Goal: Transaction & Acquisition: Book appointment/travel/reservation

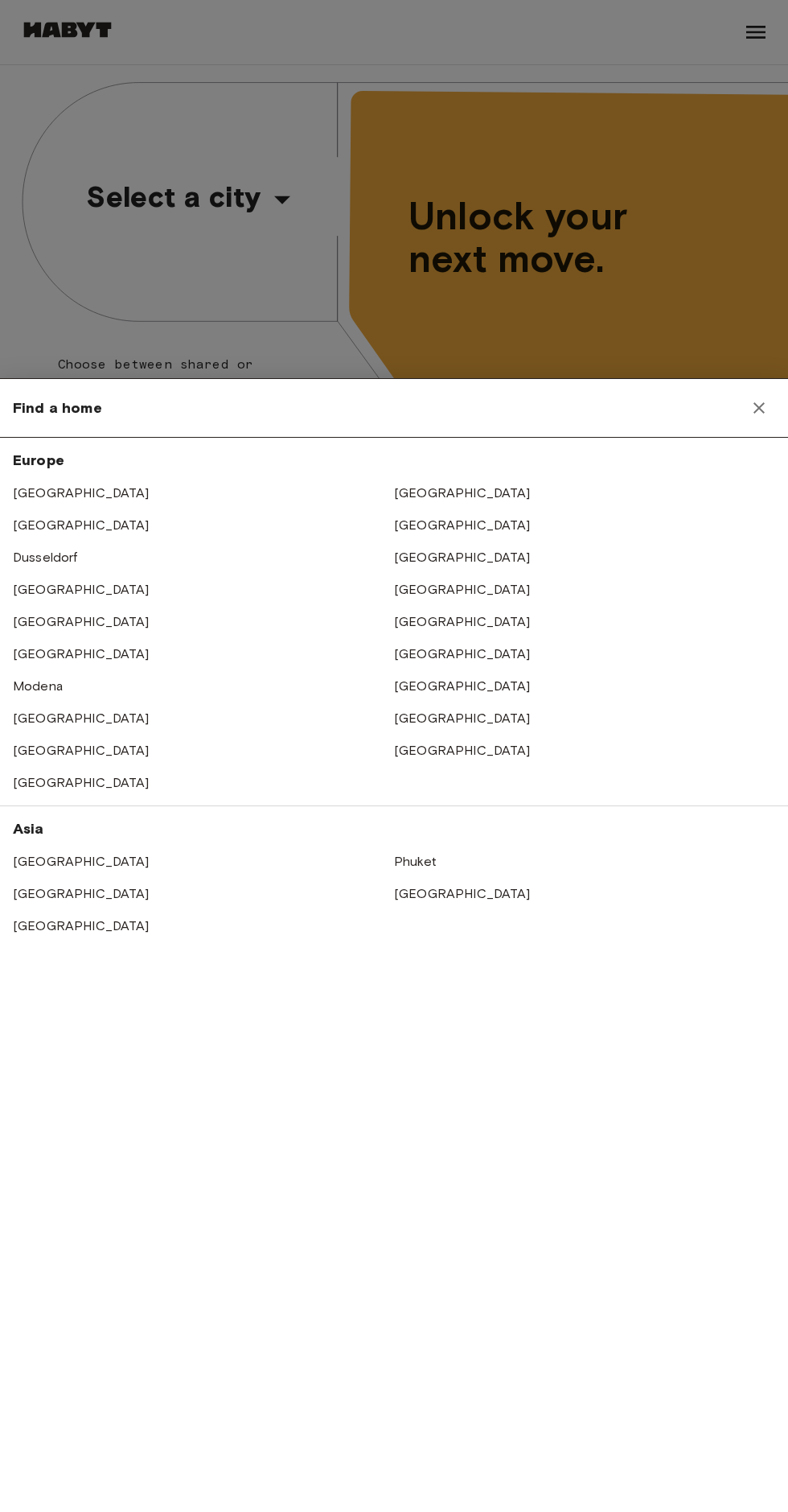
click at [434, 557] on link "[GEOGRAPHIC_DATA]" at bounding box center [462, 557] width 137 height 15
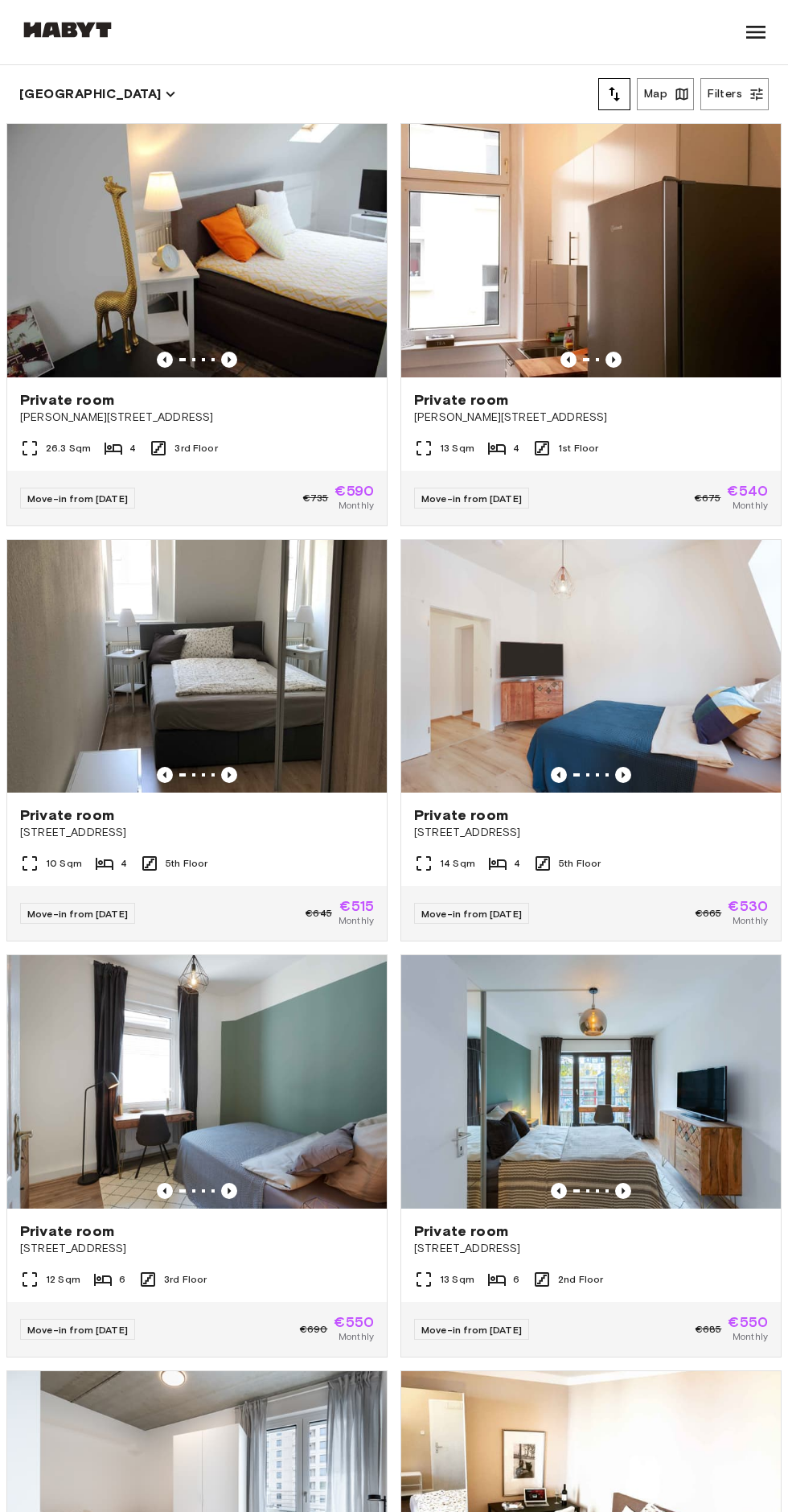
click at [738, 106] on button "Filters" at bounding box center [734, 94] width 68 height 32
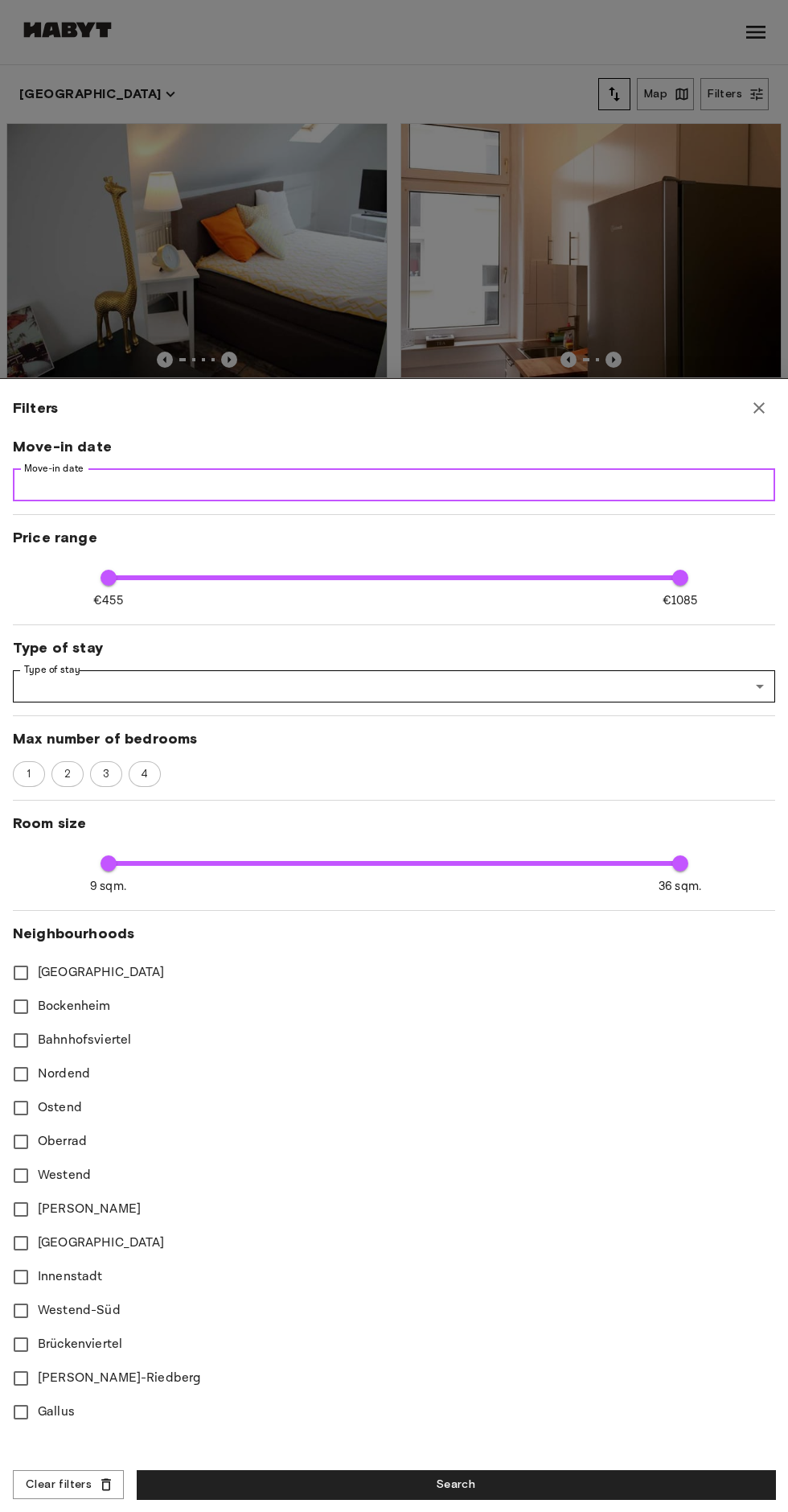
click at [409, 484] on input "Move-in date" at bounding box center [394, 485] width 763 height 32
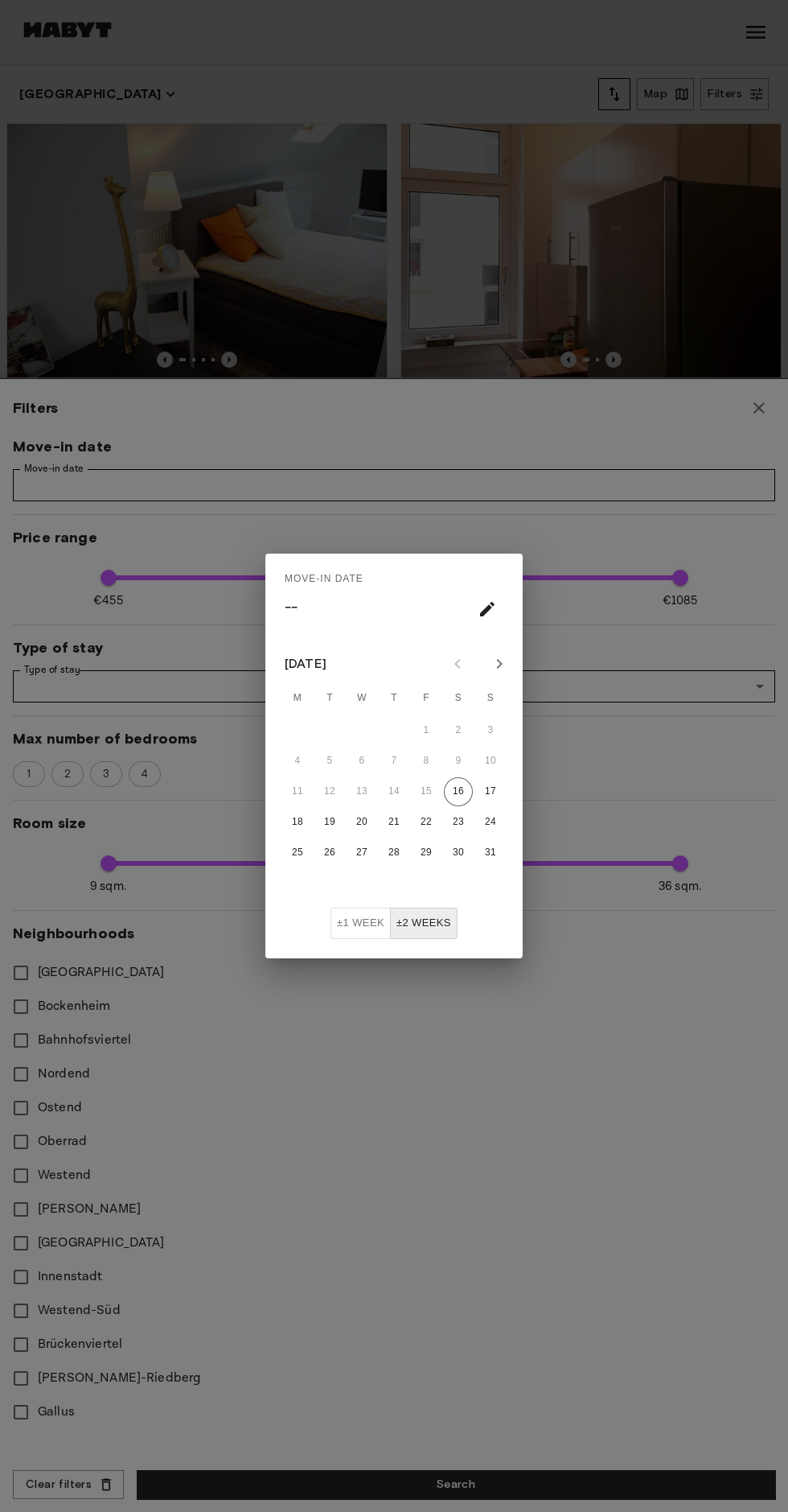
click at [499, 664] on icon "Next month" at bounding box center [499, 664] width 19 height 19
click at [330, 822] on button "23" at bounding box center [330, 823] width 29 height 29
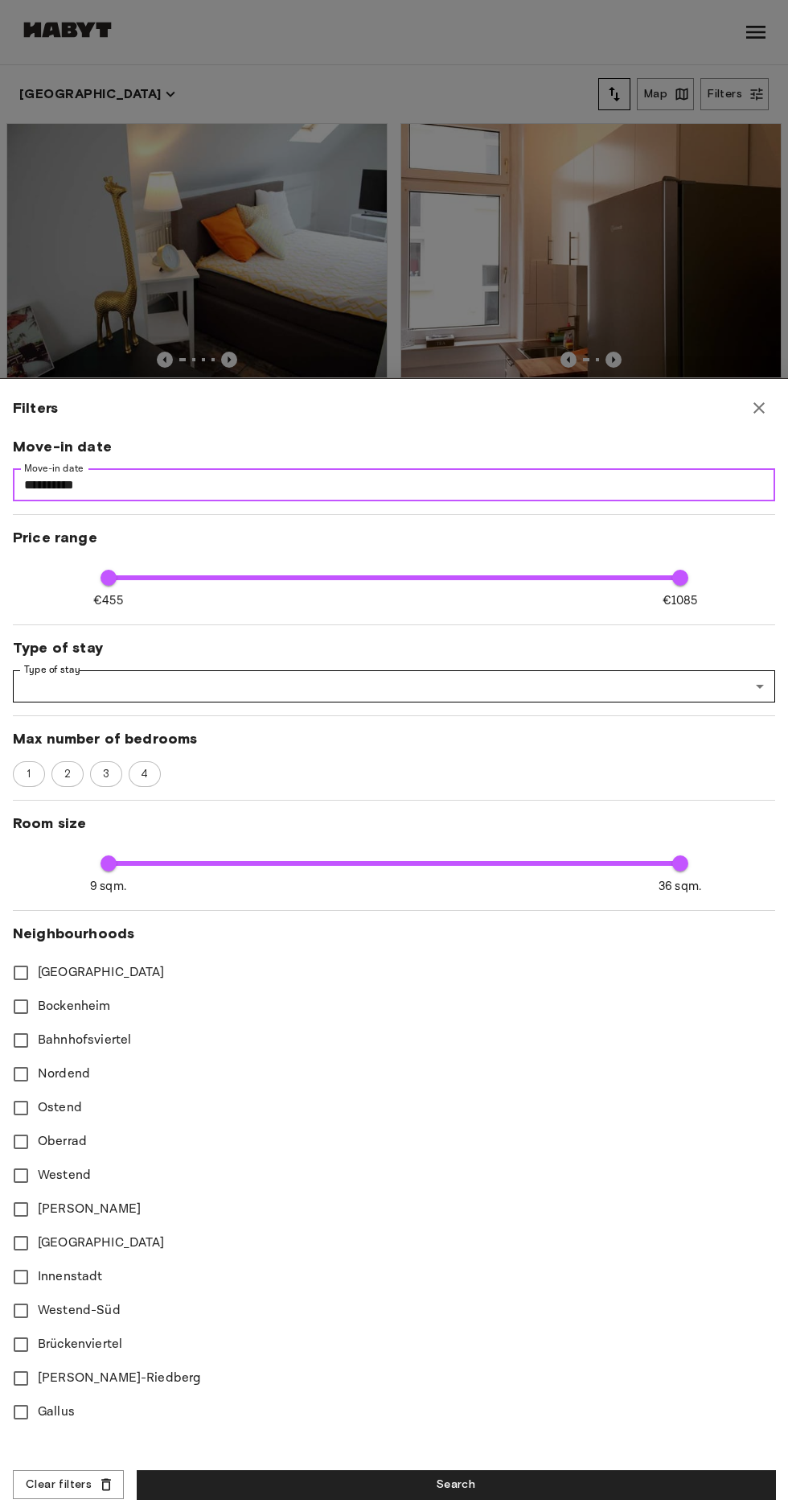
click at [567, 492] on input "**********" at bounding box center [394, 485] width 763 height 32
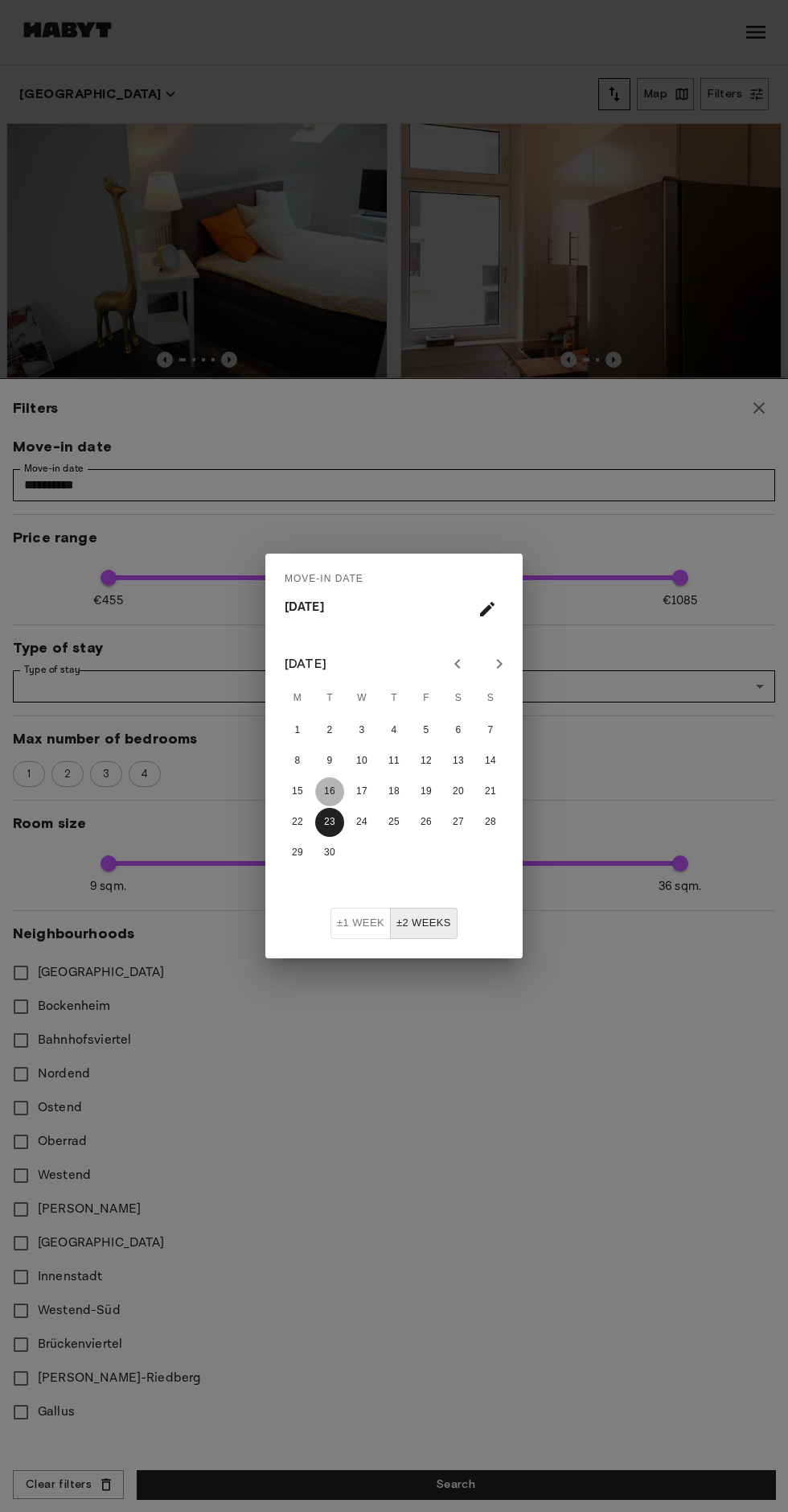
click at [335, 792] on button "16" at bounding box center [330, 792] width 29 height 29
type input "**********"
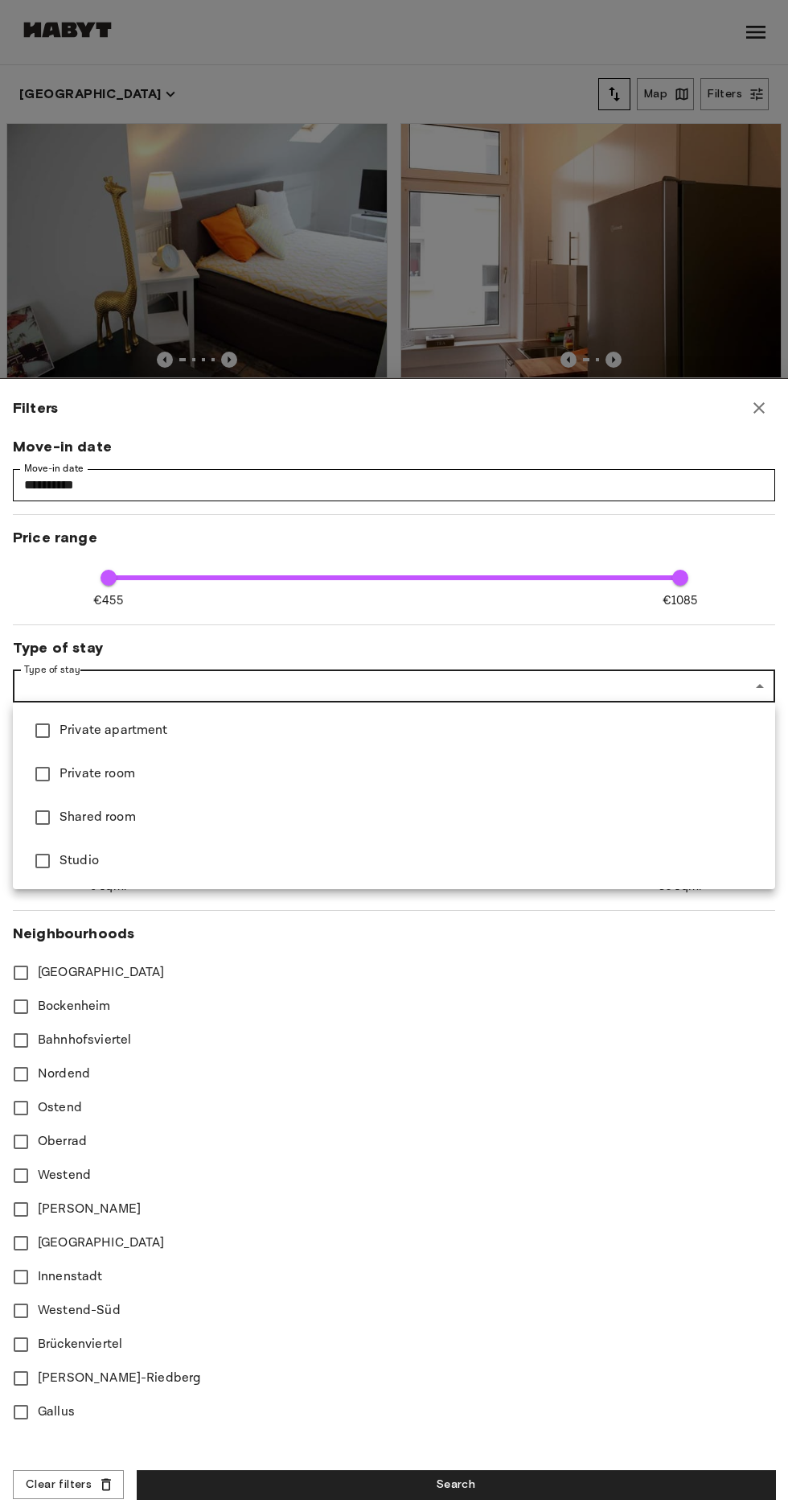
click at [441, 725] on span "Private apartment" at bounding box center [410, 731] width 703 height 19
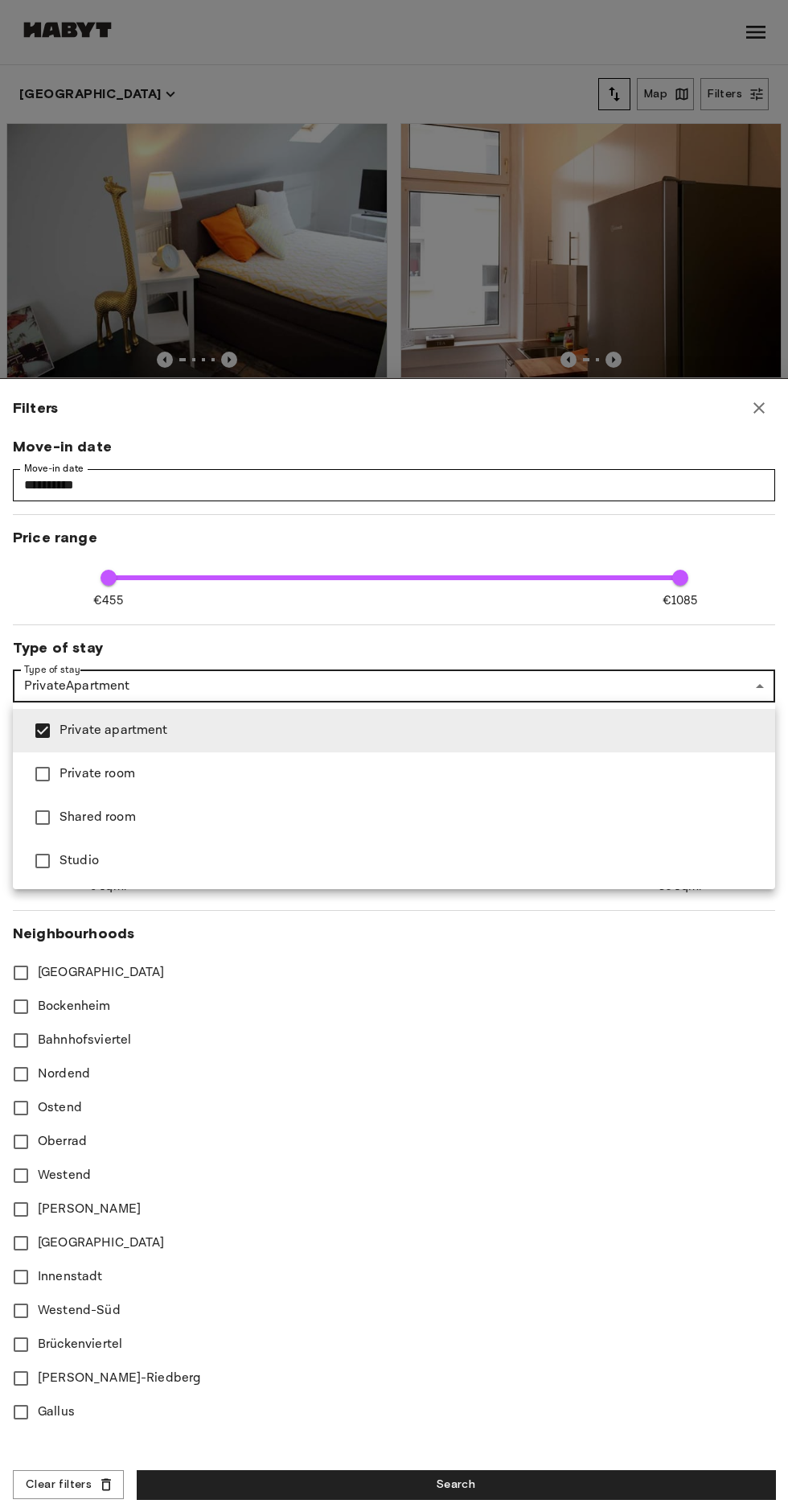
click at [268, 865] on span "Studio" at bounding box center [410, 861] width 703 height 19
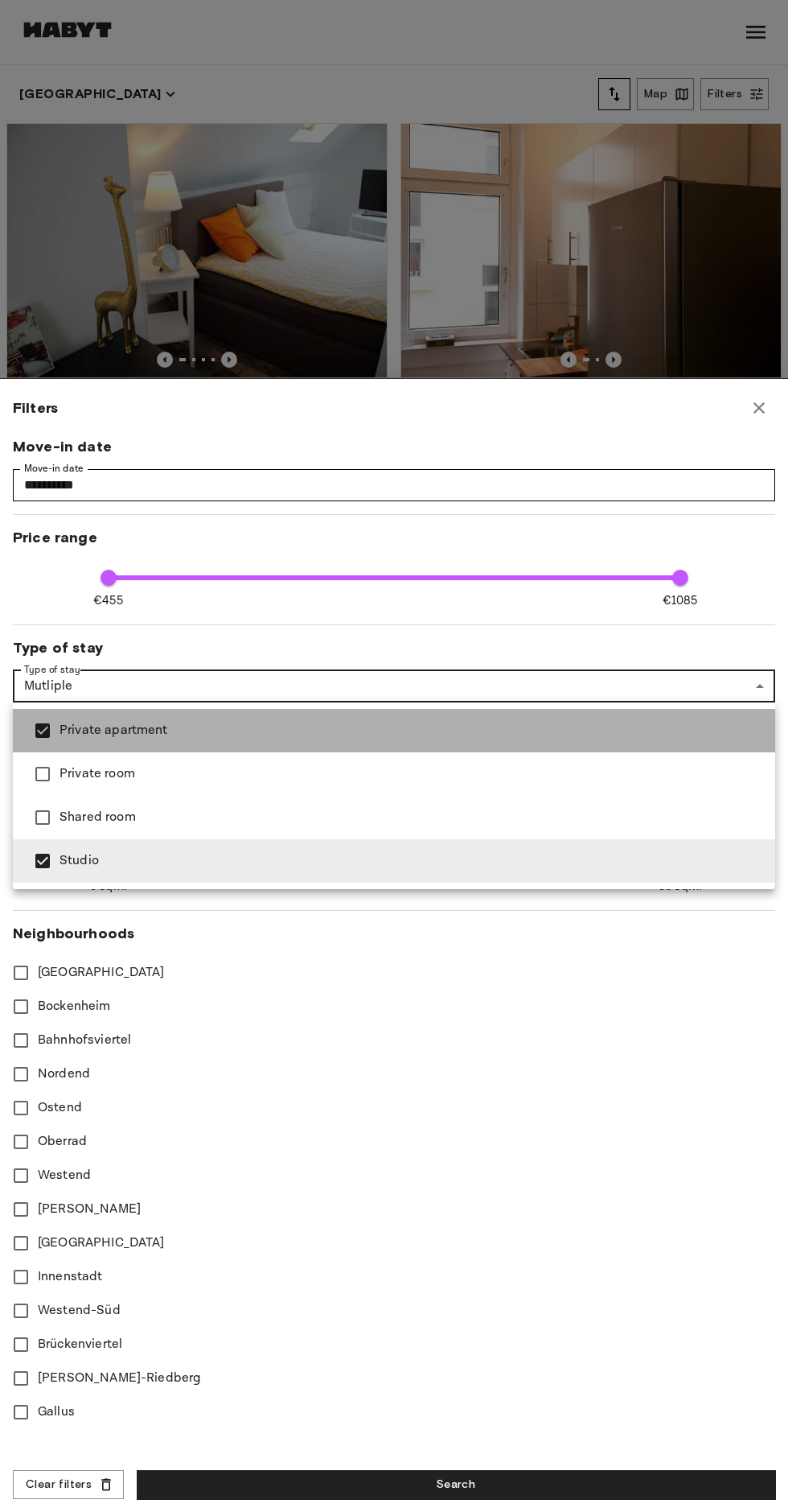
click at [345, 723] on span "Private apartment" at bounding box center [410, 731] width 703 height 19
type input "******"
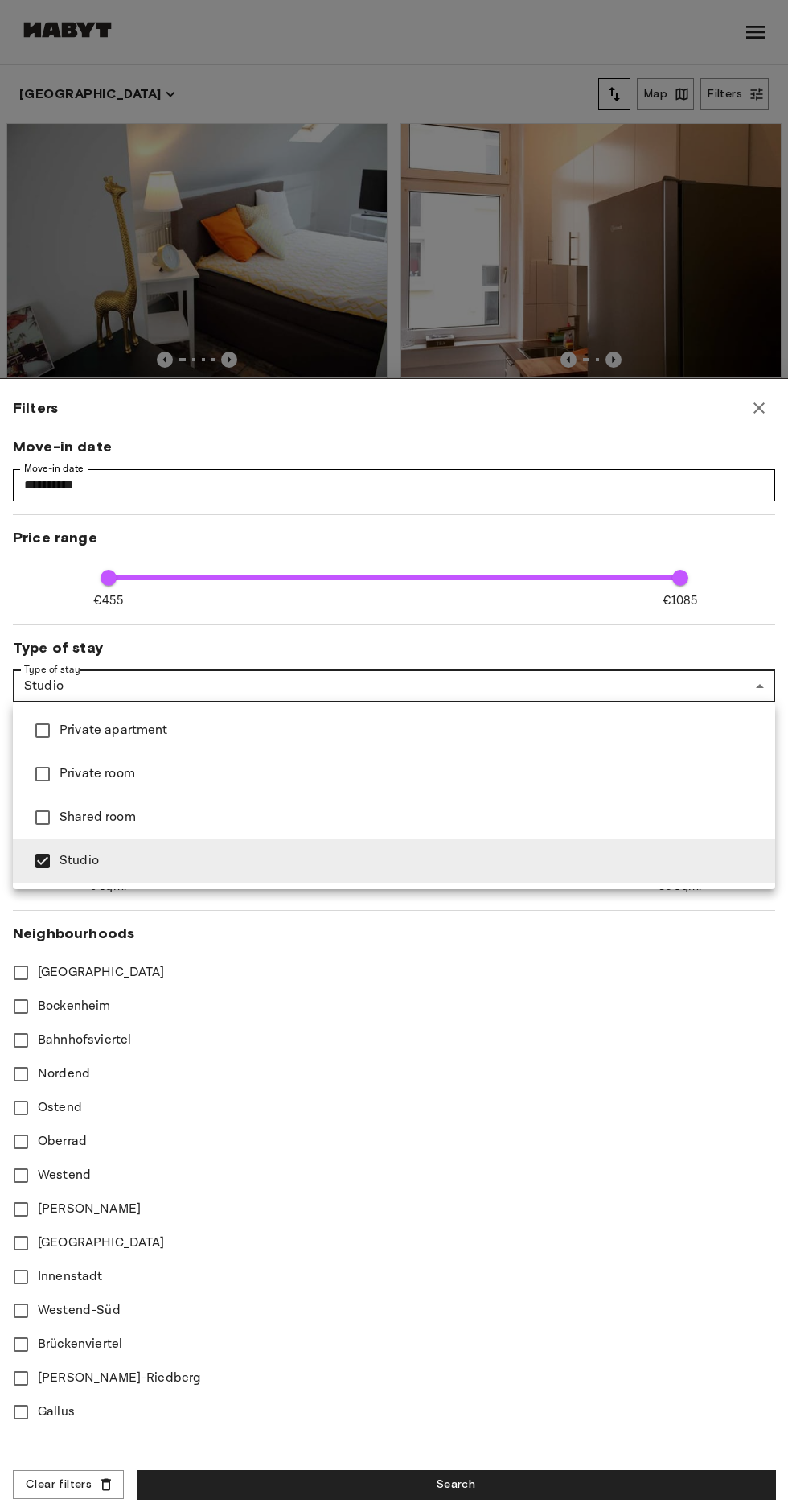
click at [524, 1487] on div at bounding box center [394, 756] width 788 height 1512
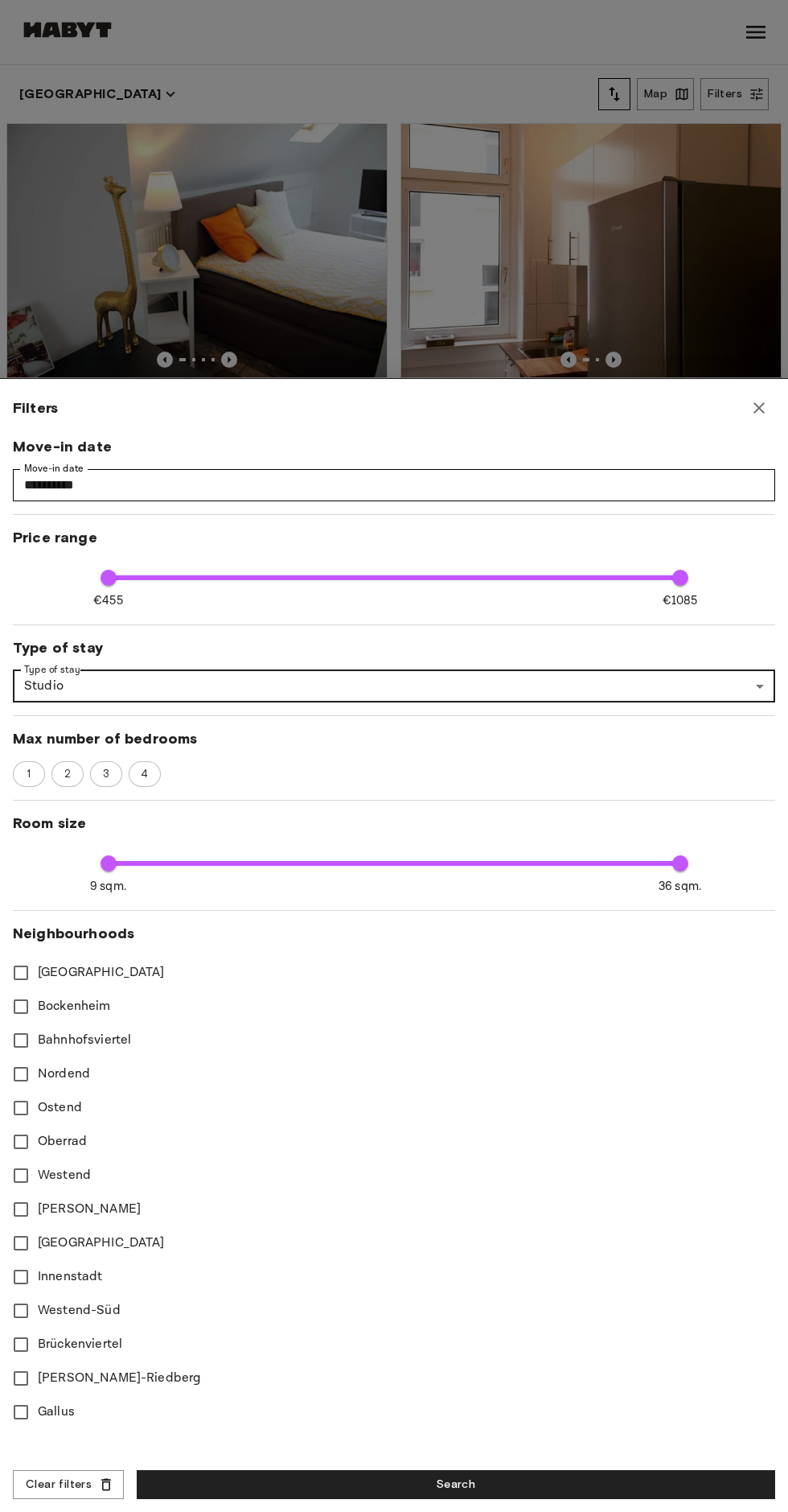
click at [489, 1483] on button "Search" at bounding box center [456, 1485] width 639 height 30
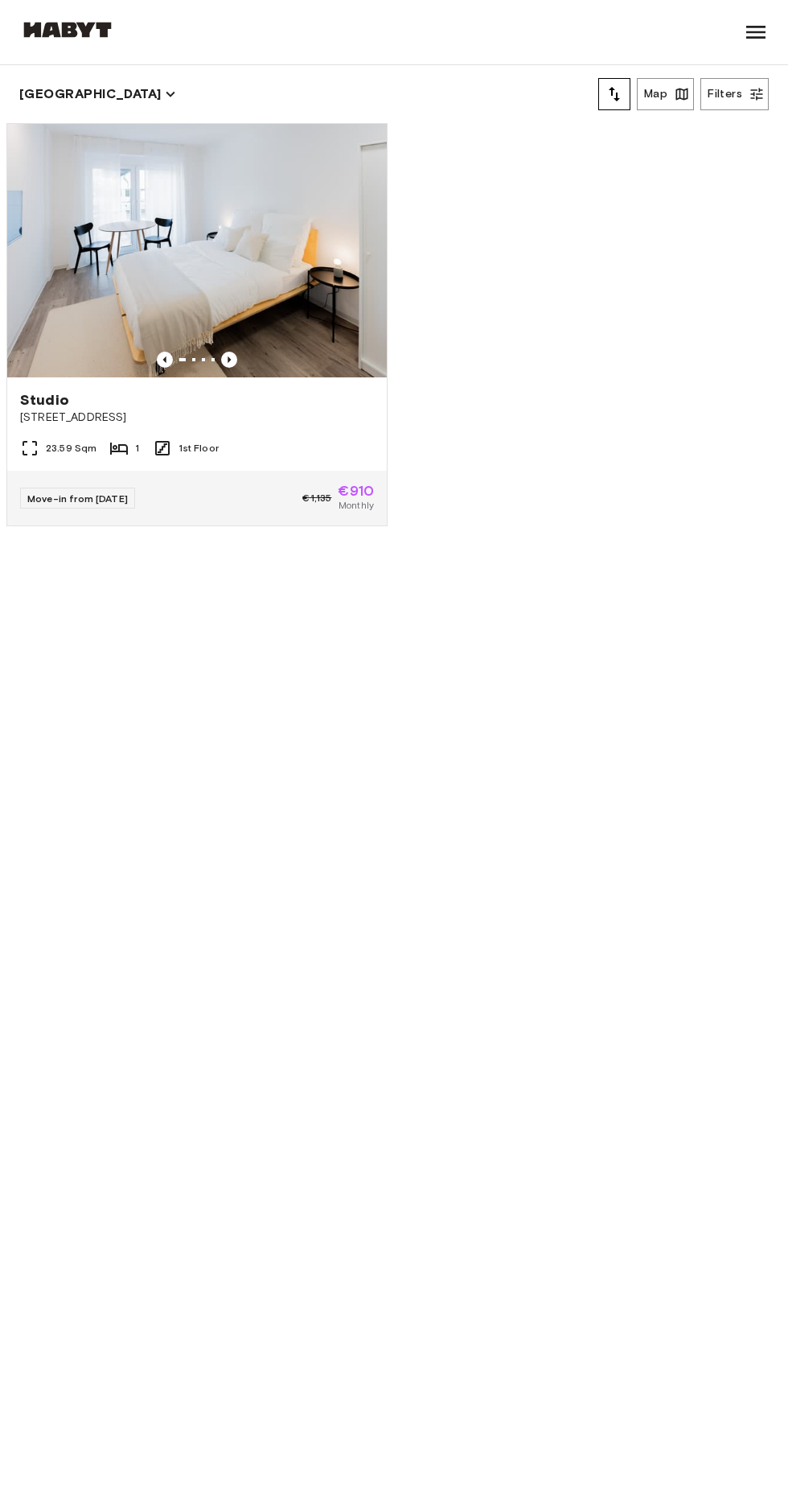
click at [291, 418] on span "Ostparkstraße 45a" at bounding box center [197, 418] width 354 height 16
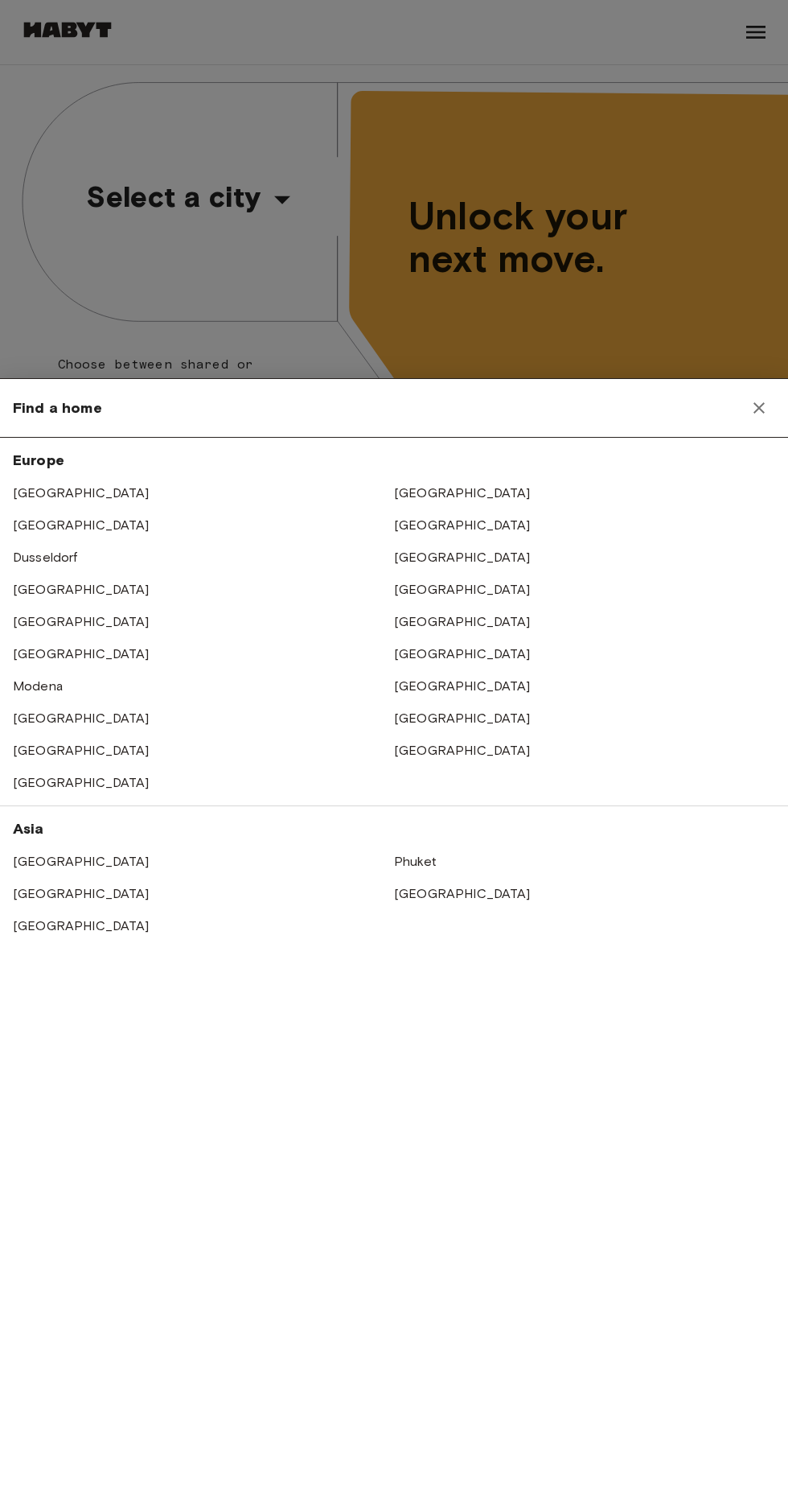
click at [435, 557] on link "[GEOGRAPHIC_DATA]" at bounding box center [462, 557] width 137 height 15
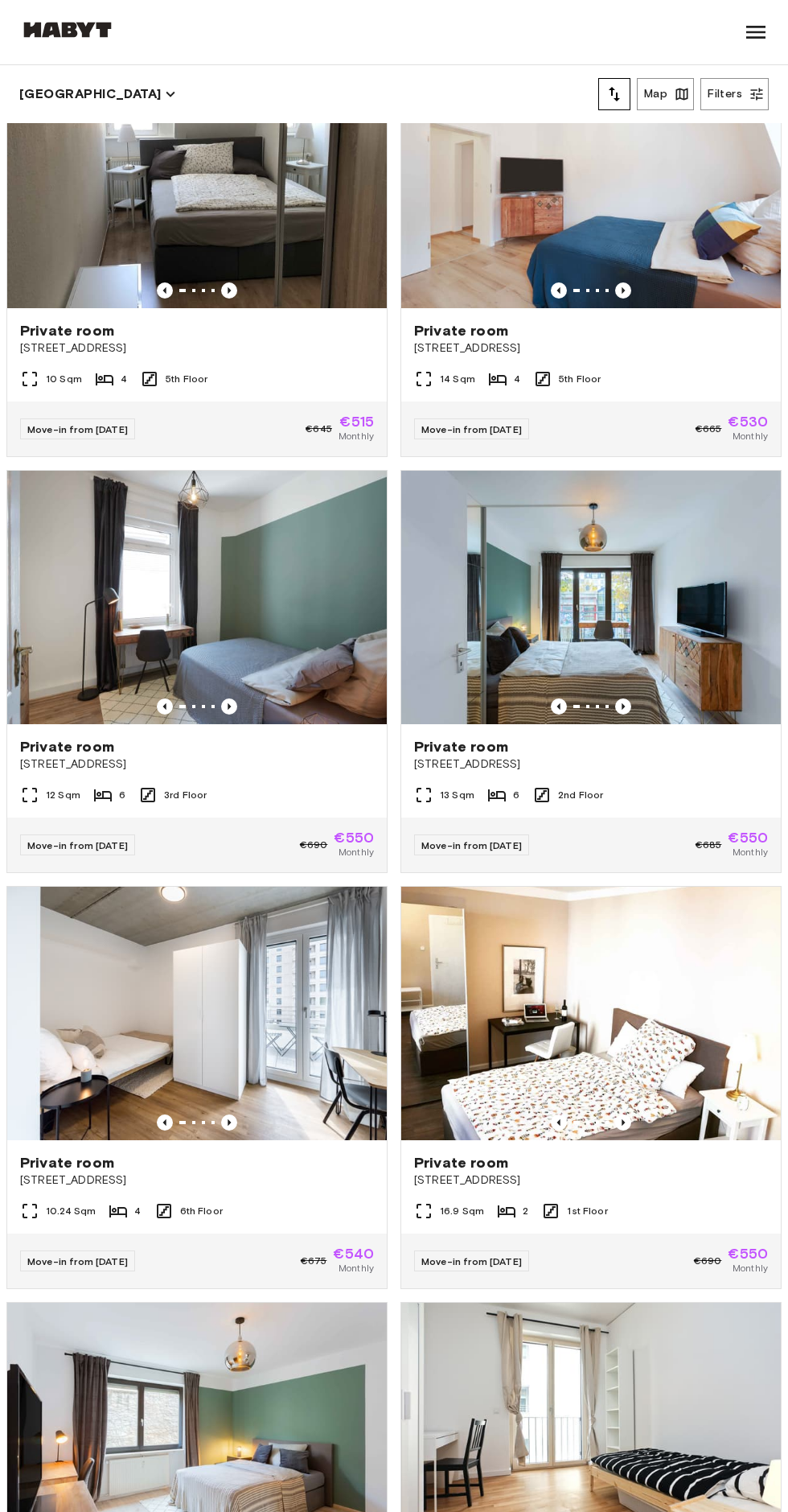
scroll to position [504, 0]
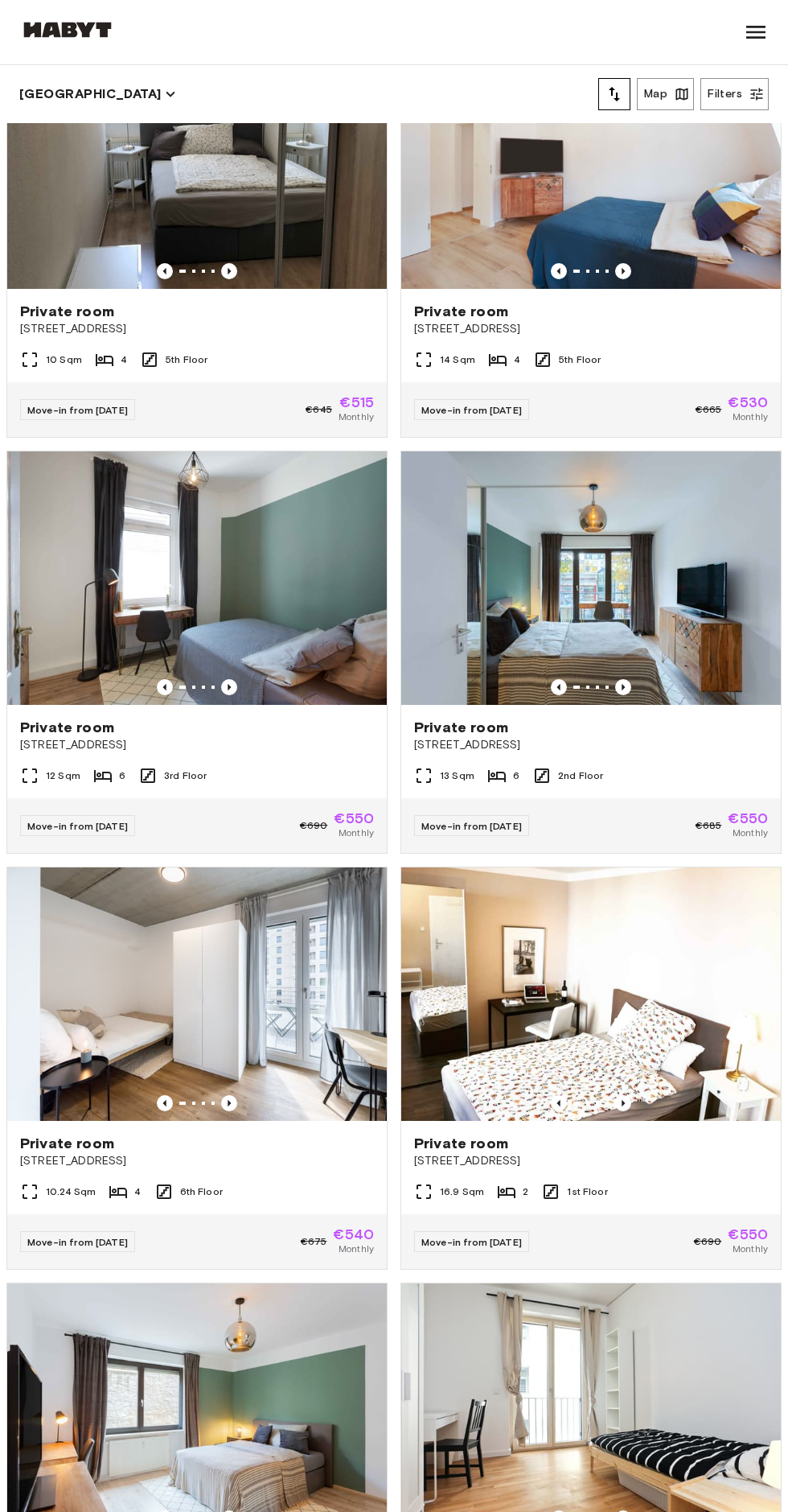
click at [692, 772] on div "13 Sqm 6 2nd Floor" at bounding box center [591, 783] width 379 height 32
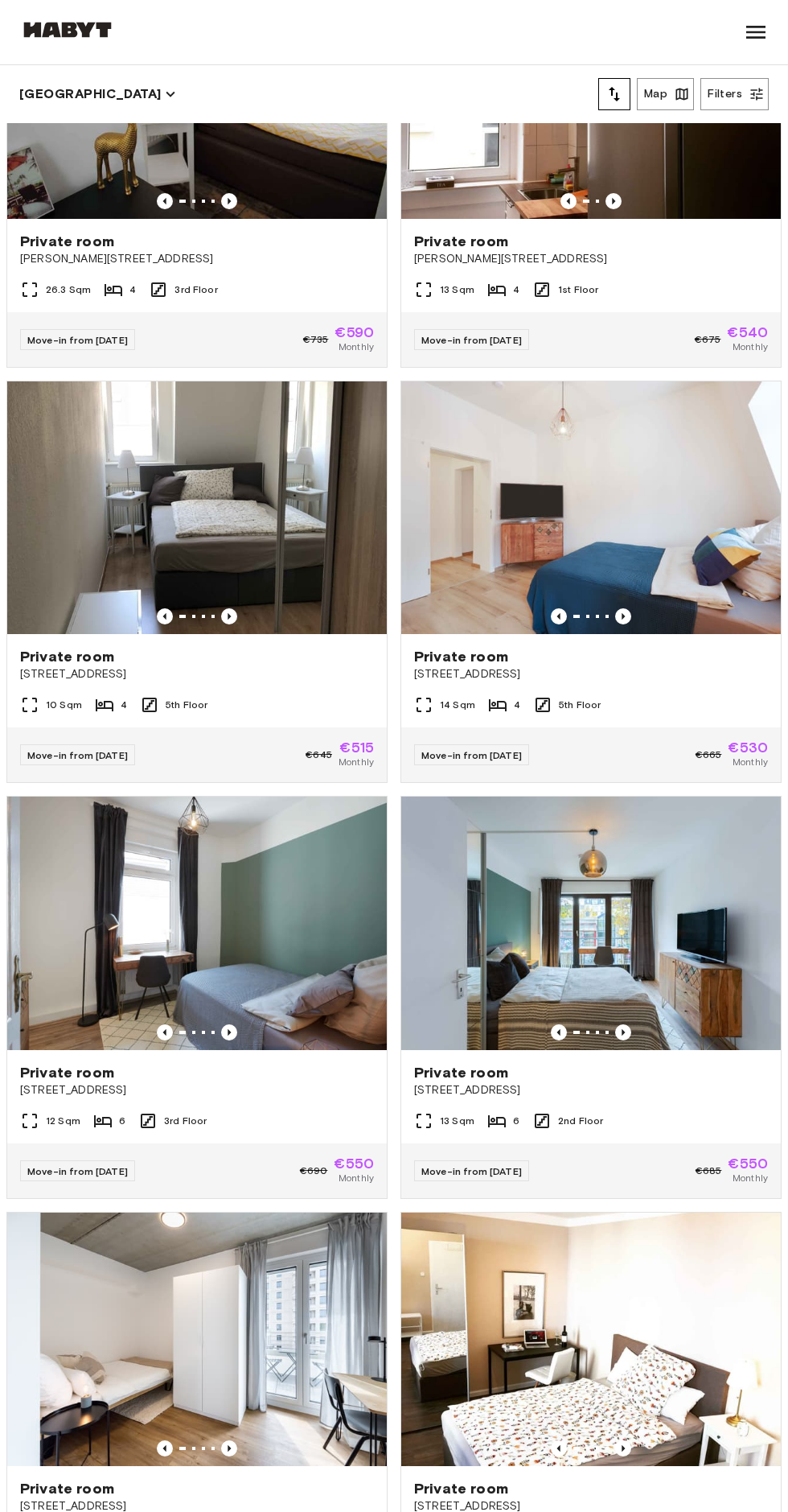
scroll to position [0, 0]
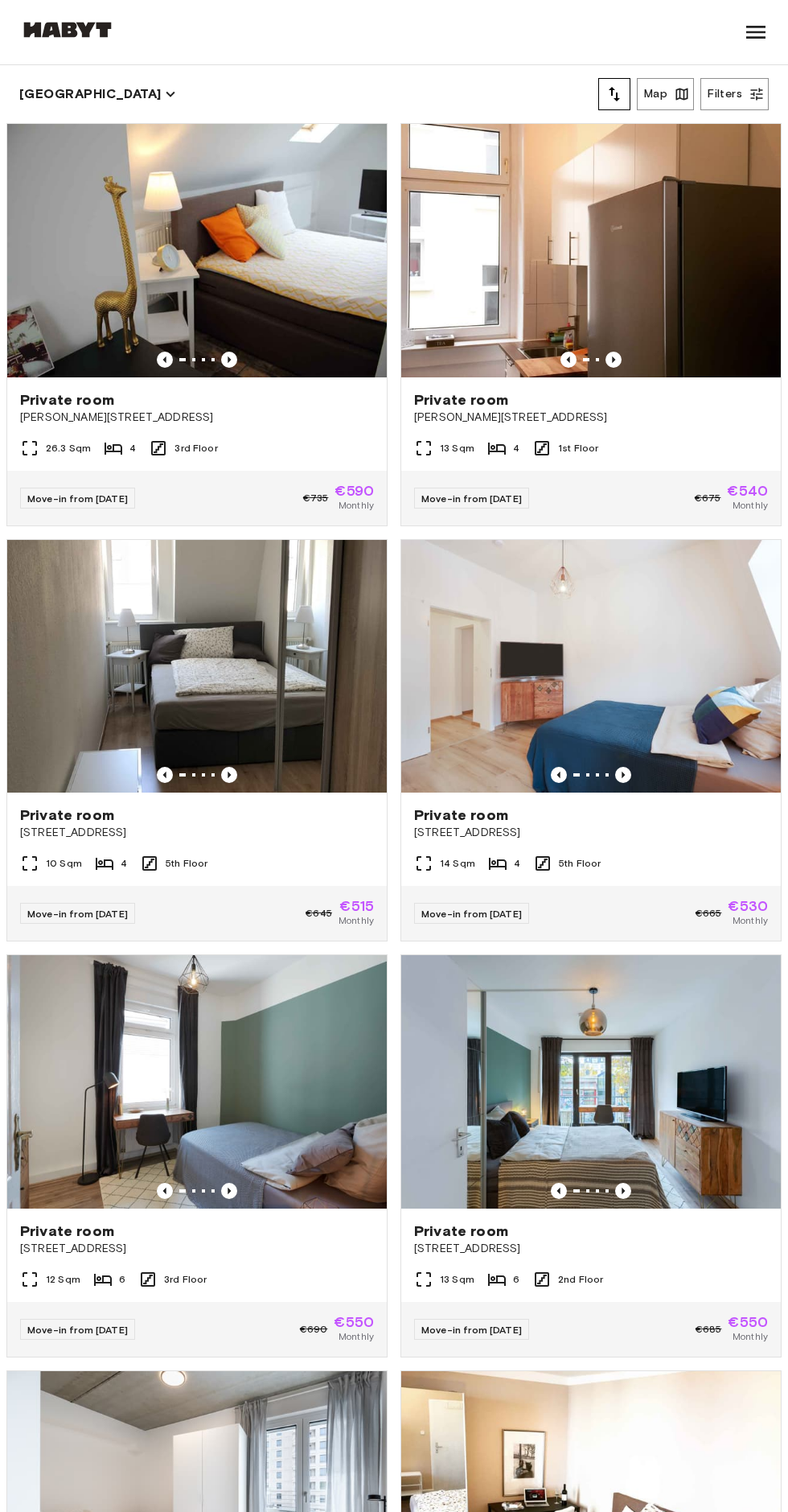
click at [625, 995] on img at bounding box center [591, 1082] width 379 height 254
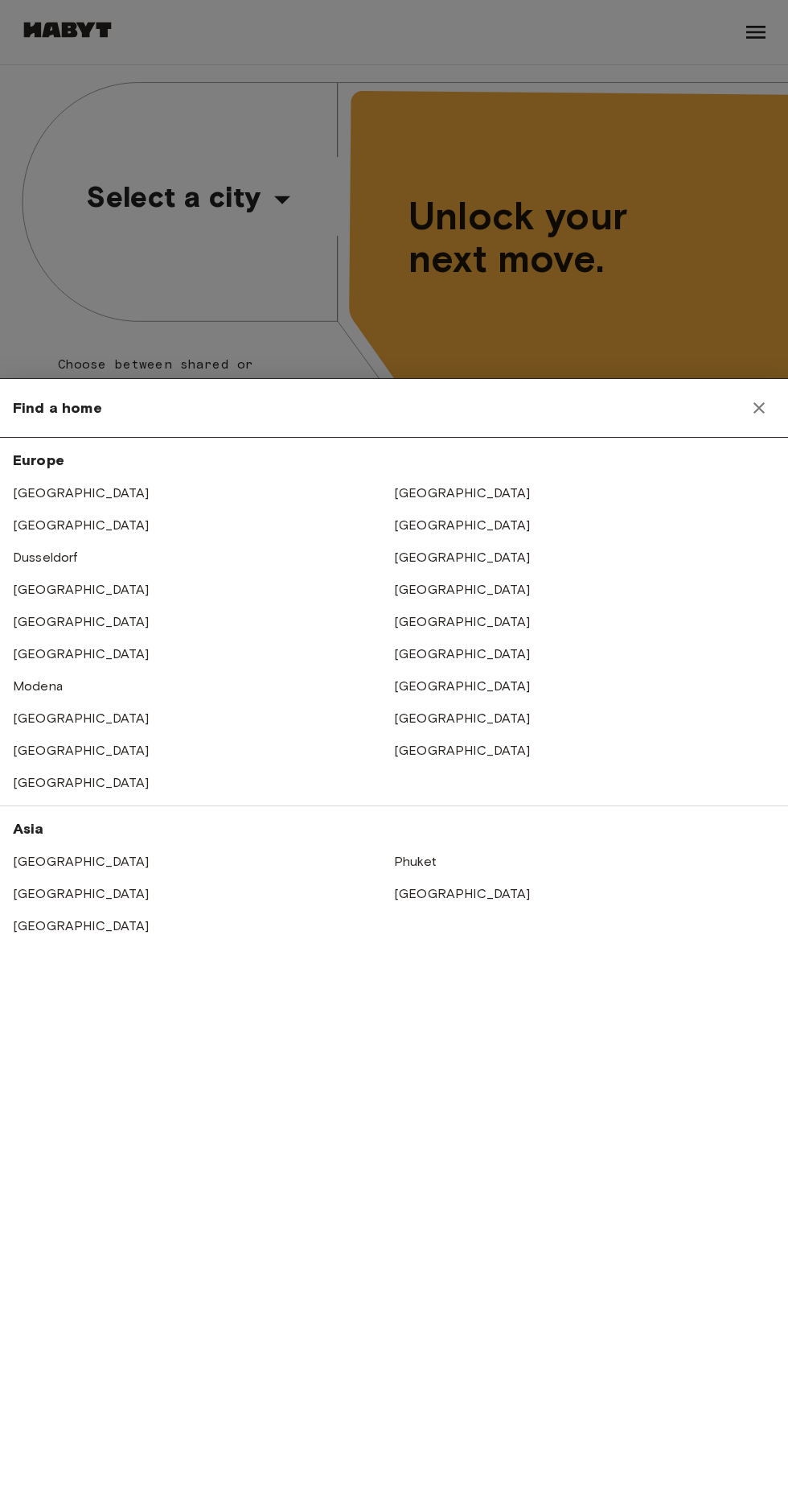
click at [441, 557] on link "[GEOGRAPHIC_DATA]" at bounding box center [462, 557] width 137 height 15
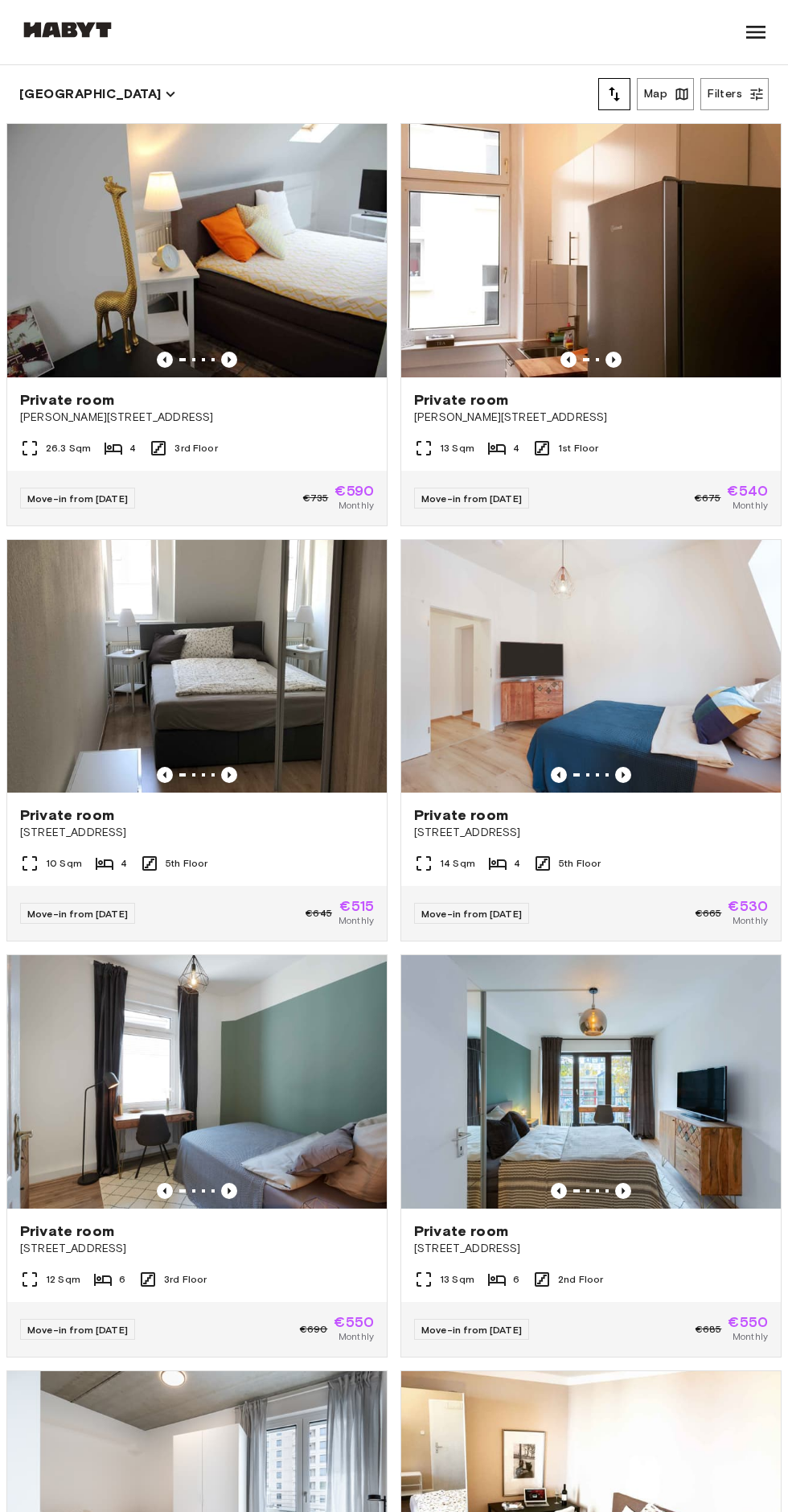
click at [623, 1196] on icon "Previous image" at bounding box center [623, 1192] width 16 height 16
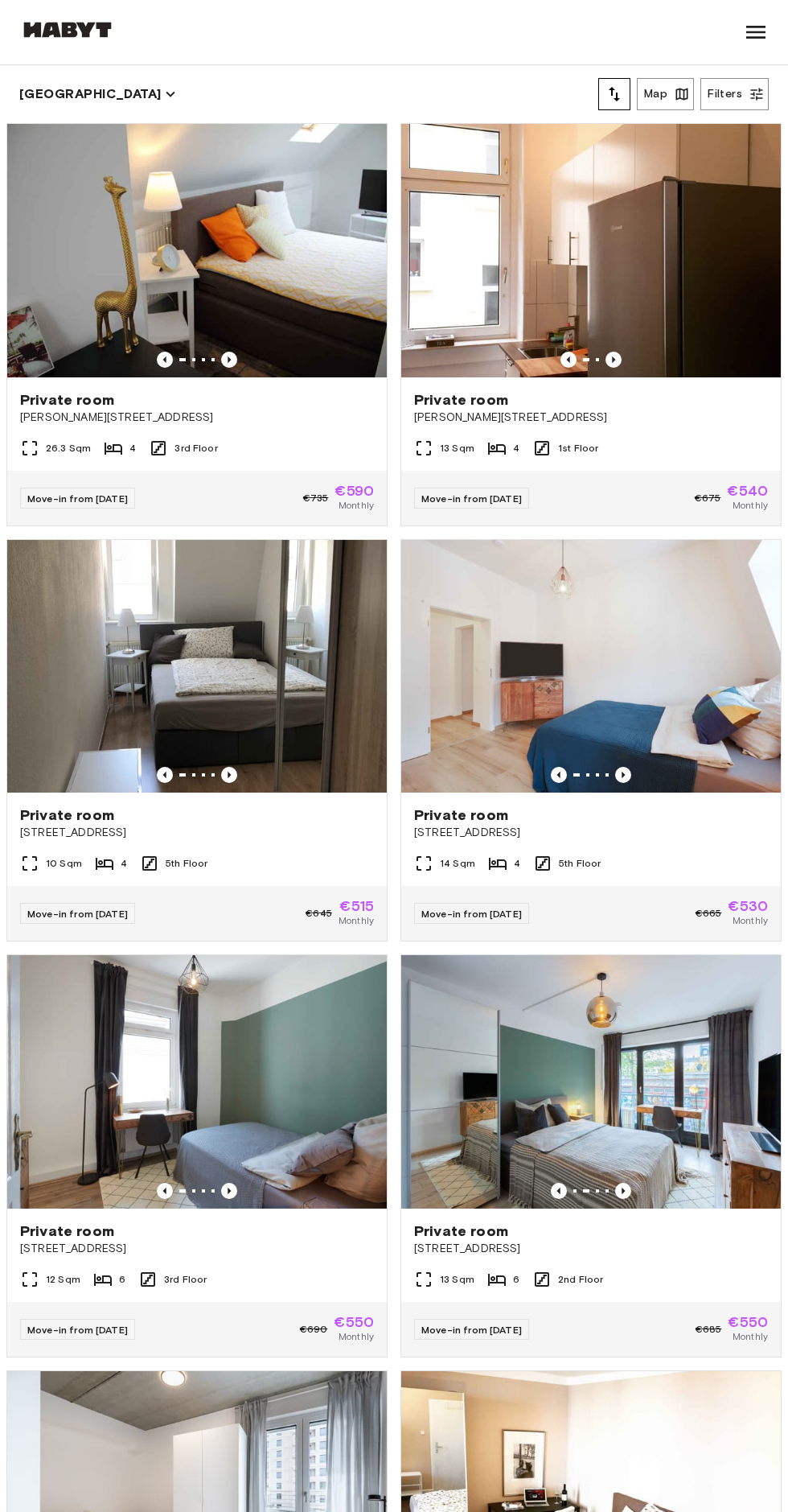
click at [593, 1234] on div "Private room" at bounding box center [591, 1231] width 354 height 19
click at [647, 842] on div "Private room Münchener Straße 26" at bounding box center [591, 823] width 379 height 61
click at [676, 464] on div "13 Sqm 4 1st Floor" at bounding box center [591, 455] width 379 height 32
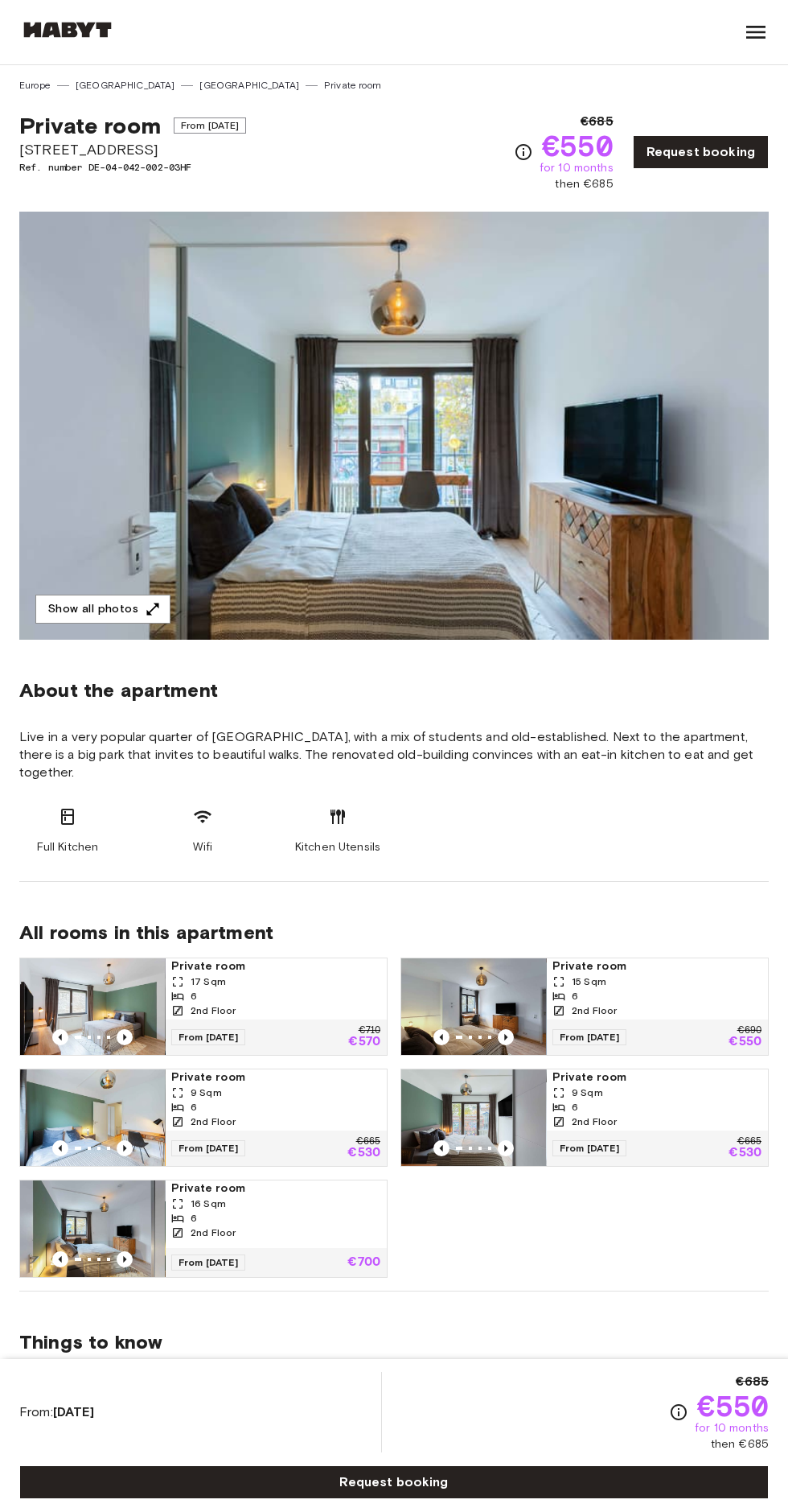
click at [46, 144] on span "[STREET_ADDRESS]" at bounding box center [133, 150] width 227 height 21
copy div "Private room From [DATE] [STREET_ADDRESS]"
click at [117, 432] on img at bounding box center [394, 426] width 750 height 428
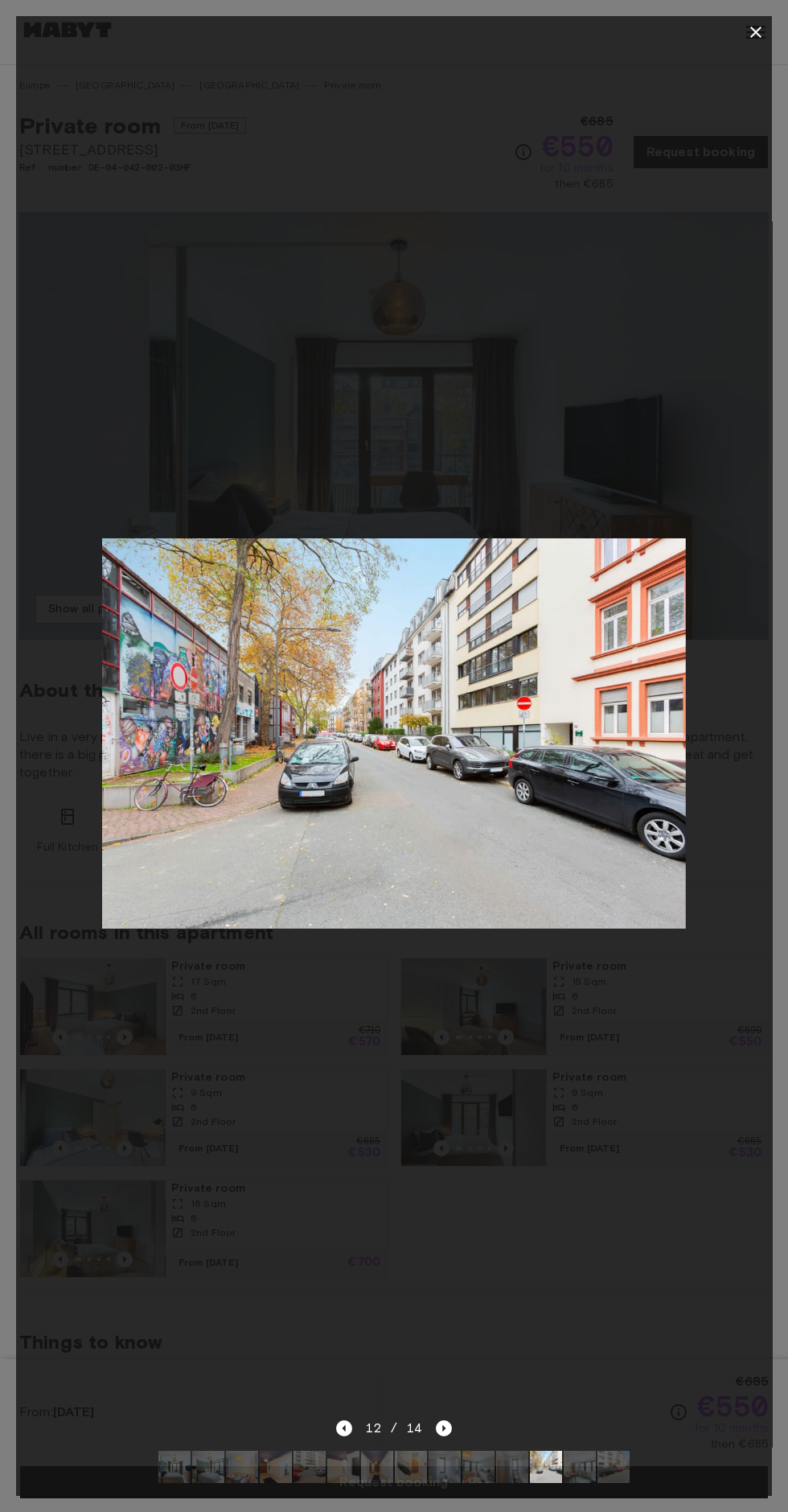
click at [755, 32] on icon "button" at bounding box center [756, 32] width 11 height 11
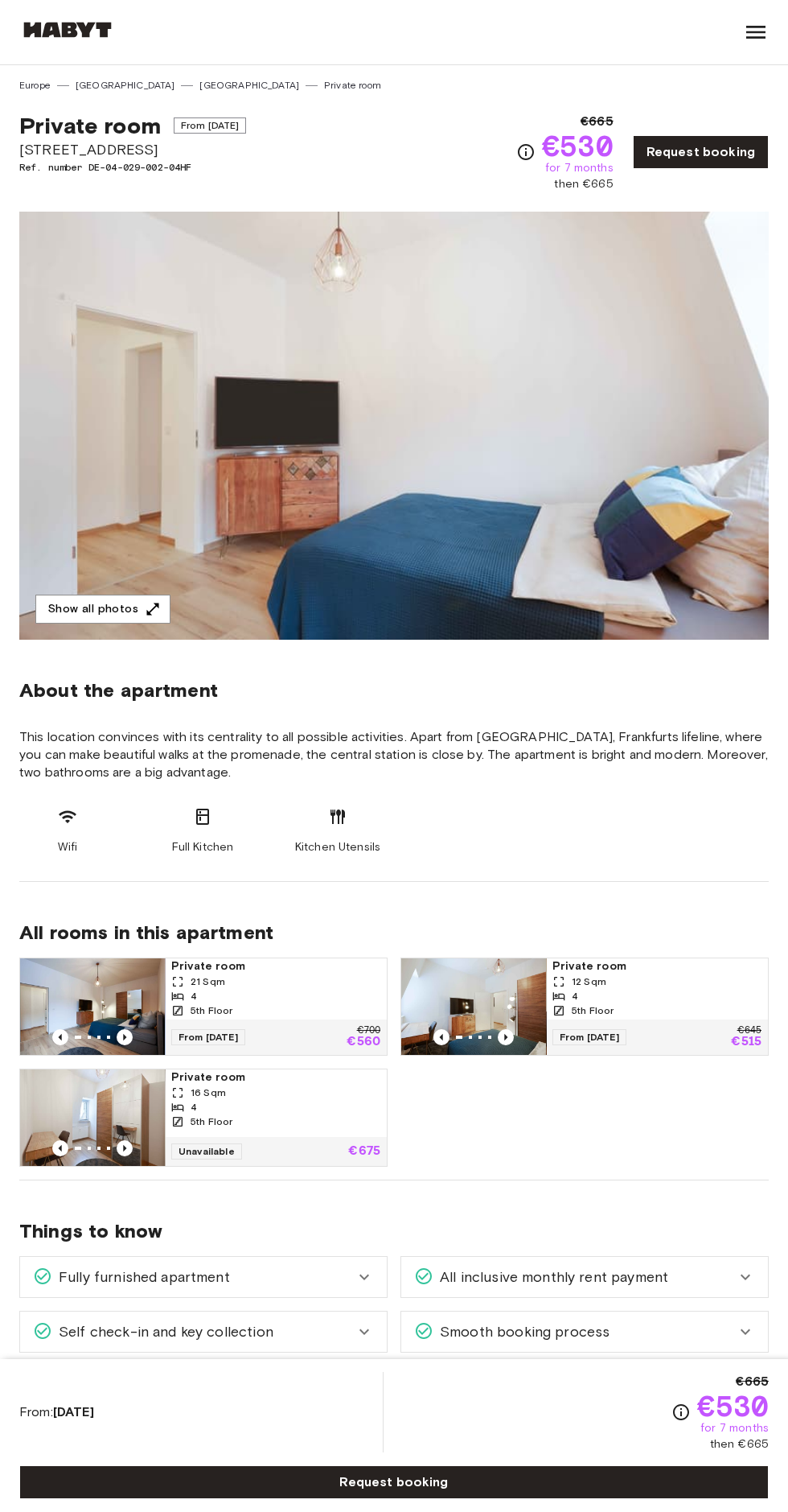
click at [150, 608] on icon "button" at bounding box center [153, 608] width 12 height 12
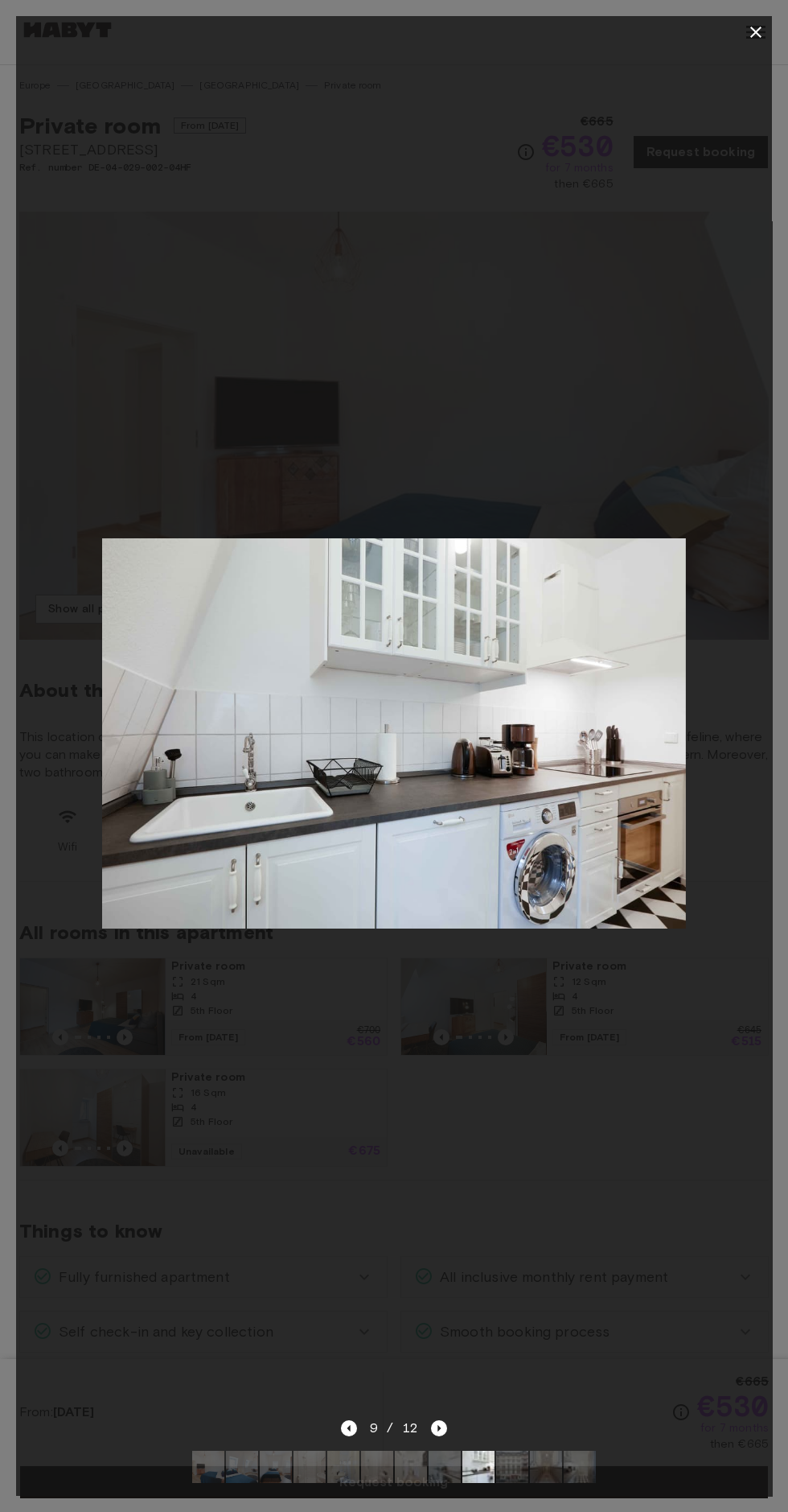
click at [756, 32] on icon "button" at bounding box center [756, 32] width 11 height 11
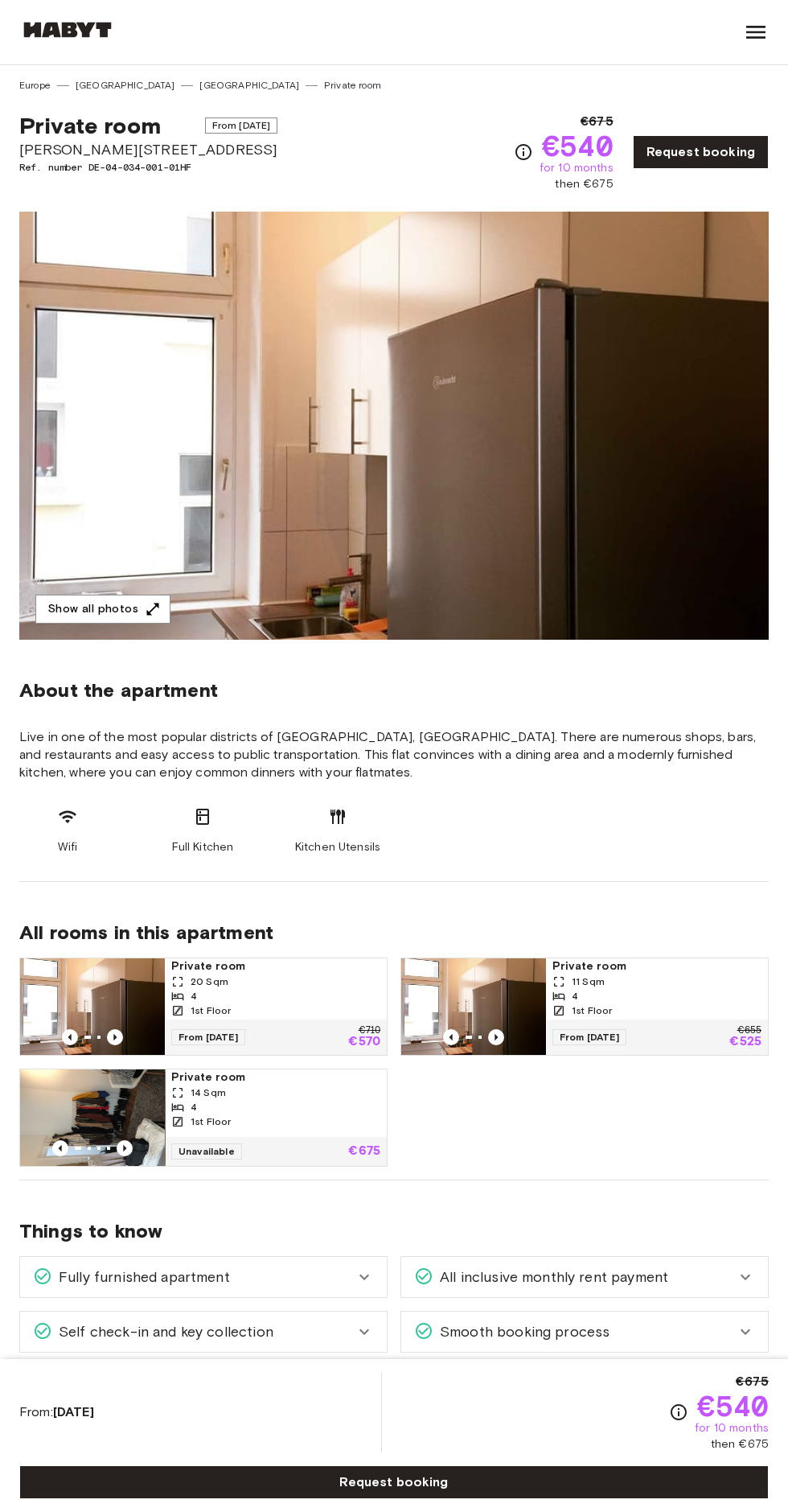
click at [316, 473] on img at bounding box center [394, 426] width 750 height 428
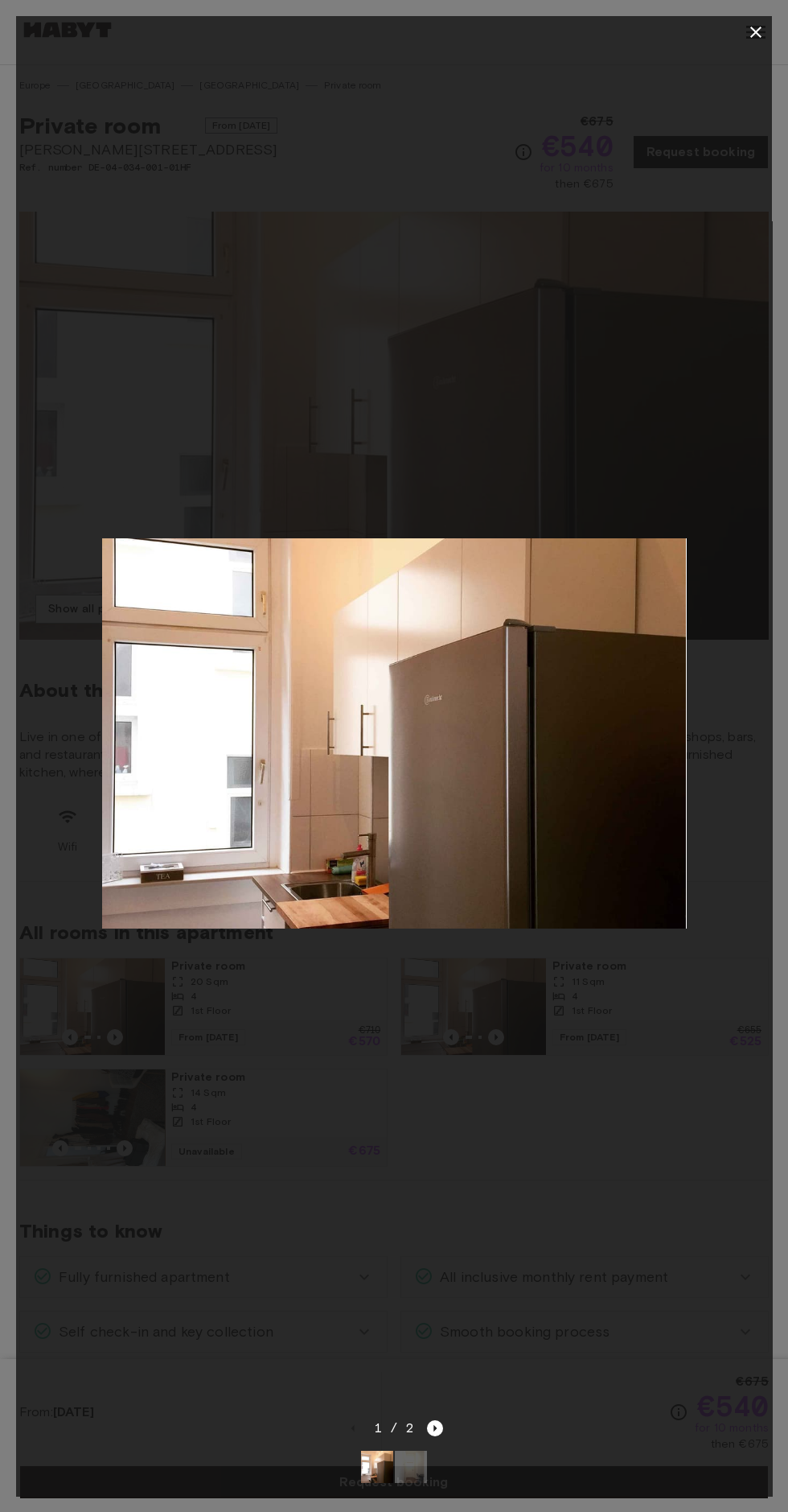
click at [103, 608] on img at bounding box center [394, 733] width 584 height 389
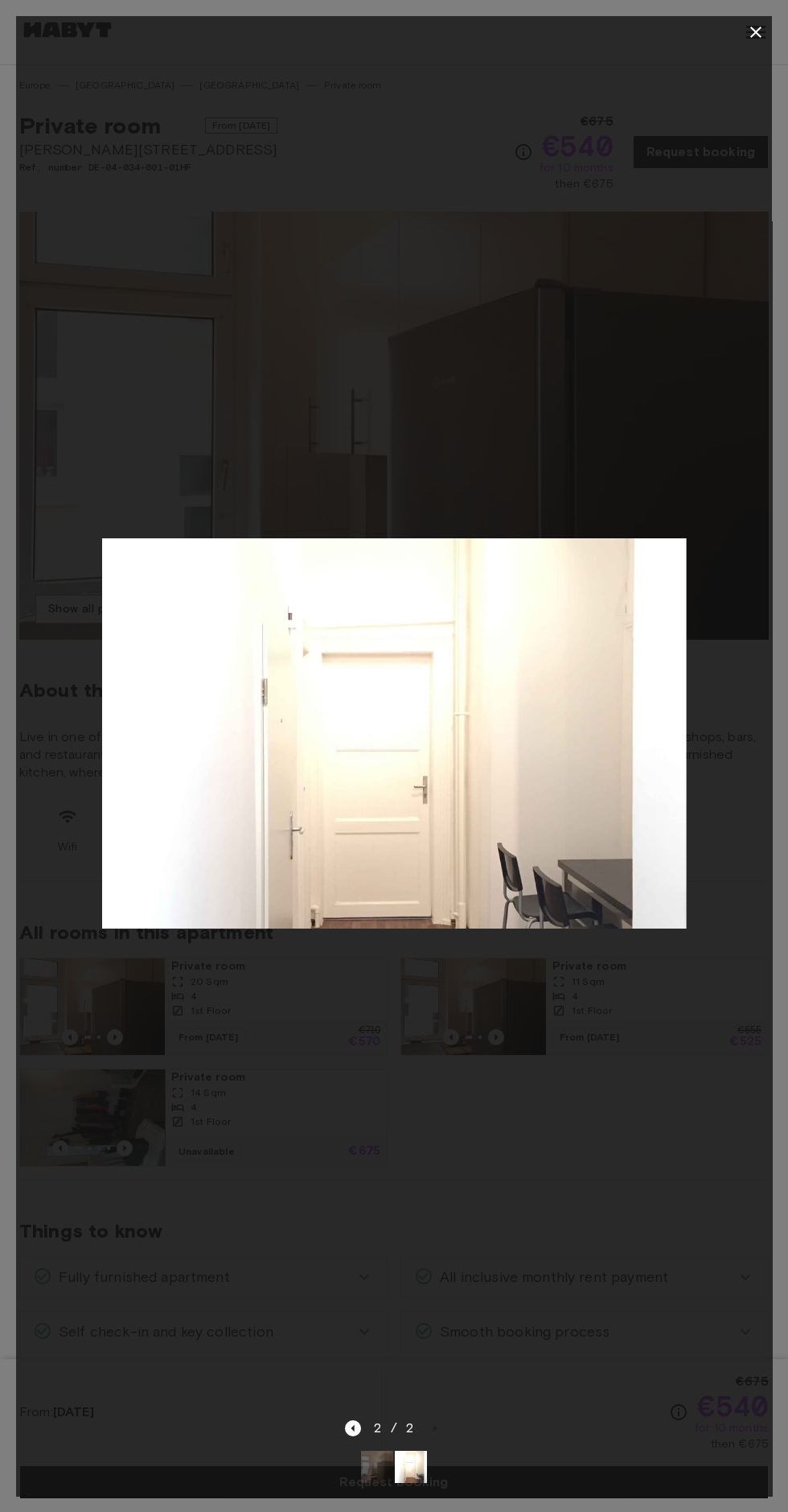
click at [731, 37] on div at bounding box center [394, 32] width 756 height 32
